Goal: Task Accomplishment & Management: Manage account settings

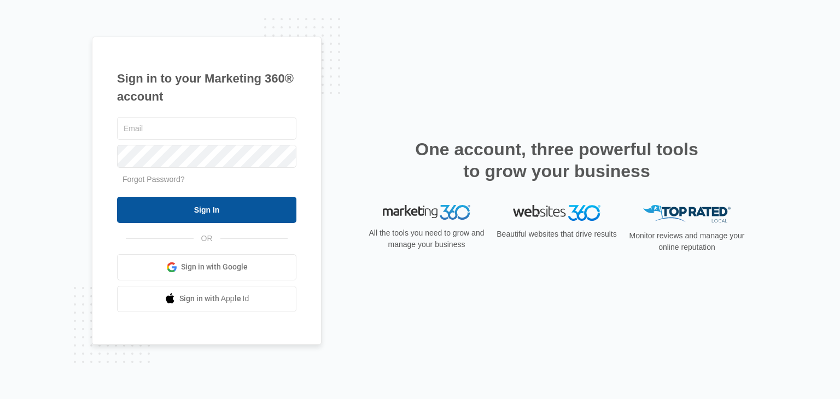
type input "[EMAIL_ADDRESS][DOMAIN_NAME]"
click at [234, 219] on input "Sign In" at bounding box center [206, 210] width 179 height 26
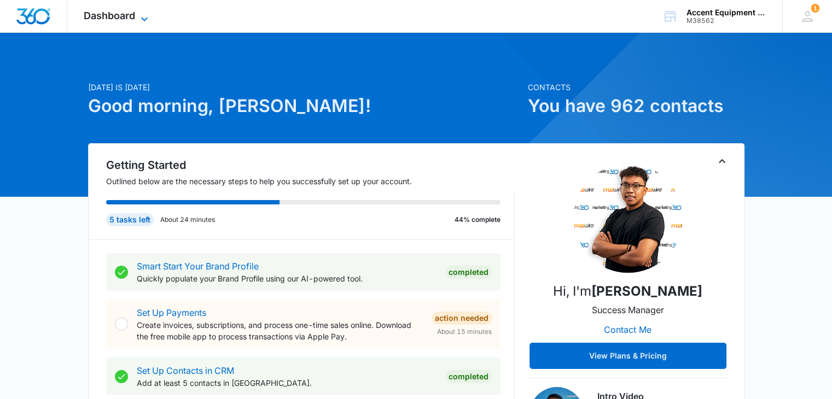
click at [142, 17] on icon at bounding box center [144, 19] width 7 height 4
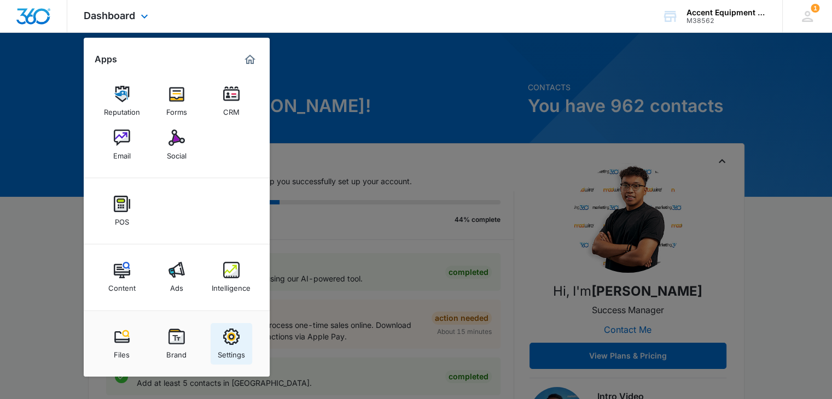
click at [235, 348] on div "Settings" at bounding box center [231, 352] width 27 height 14
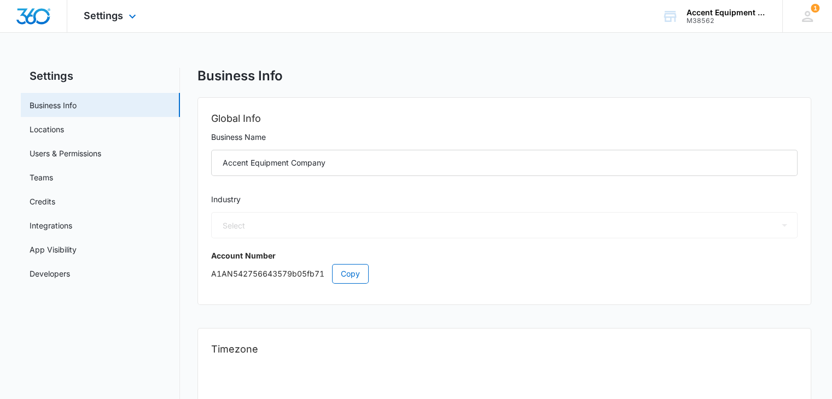
select select "US"
select select "America/[GEOGRAPHIC_DATA]"
select select "52"
click at [49, 200] on link "Credits" at bounding box center [43, 201] width 26 height 11
